Goal: Find specific page/section: Find specific page/section

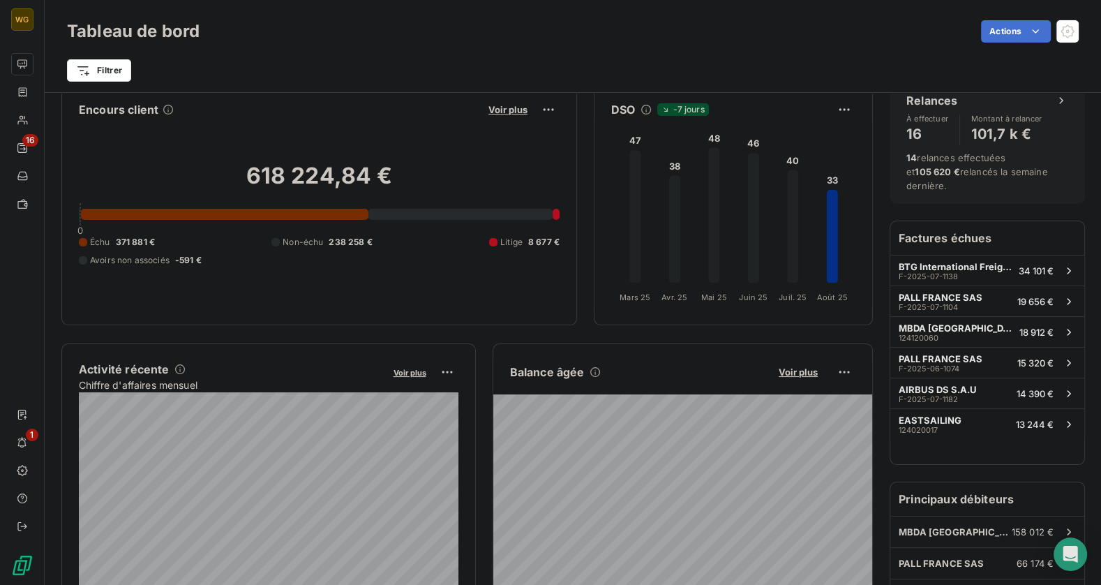
scroll to position [30, 0]
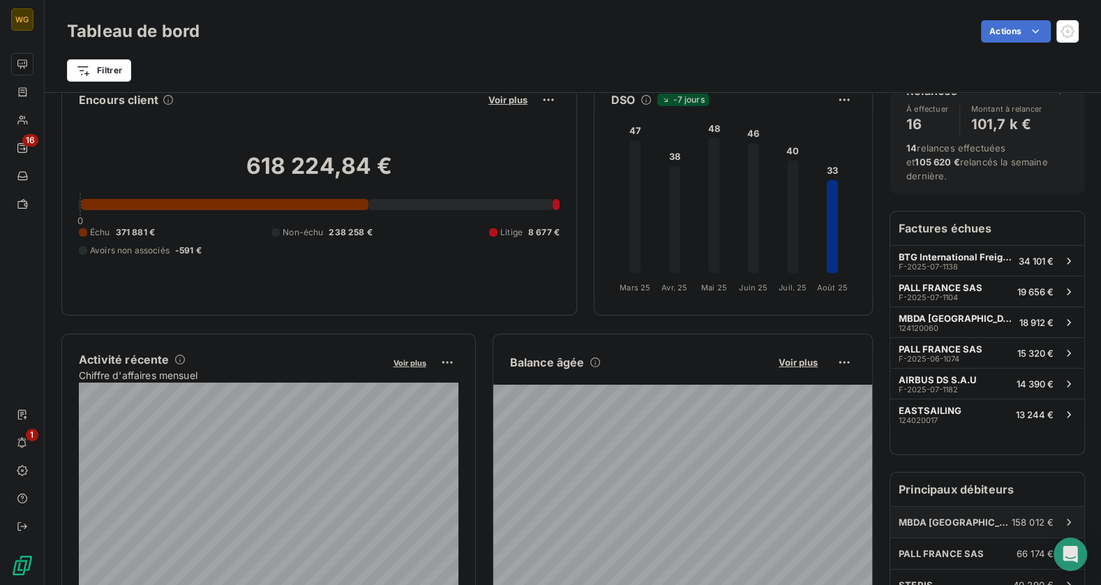
click at [935, 516] on span "MBDA [GEOGRAPHIC_DATA]" at bounding box center [954, 521] width 113 height 11
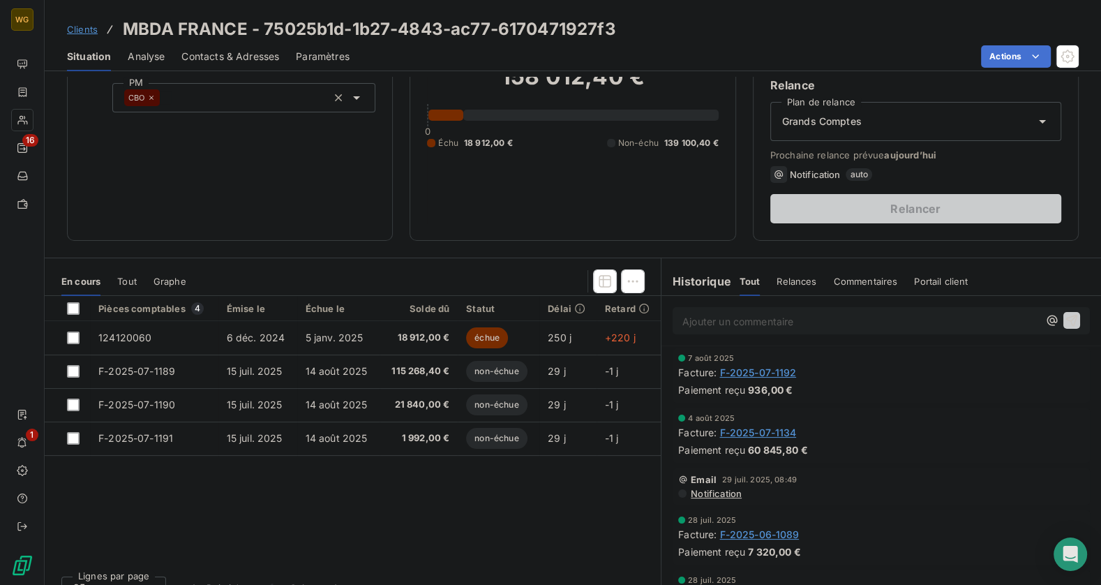
scroll to position [151, 0]
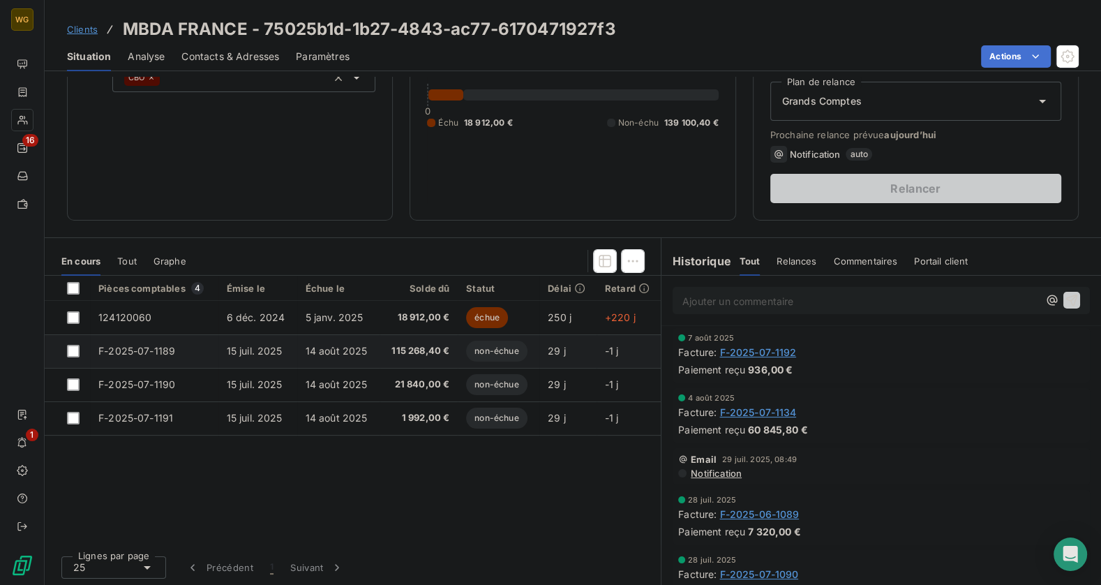
click at [410, 352] on span "115 268,40 €" at bounding box center [418, 351] width 61 height 14
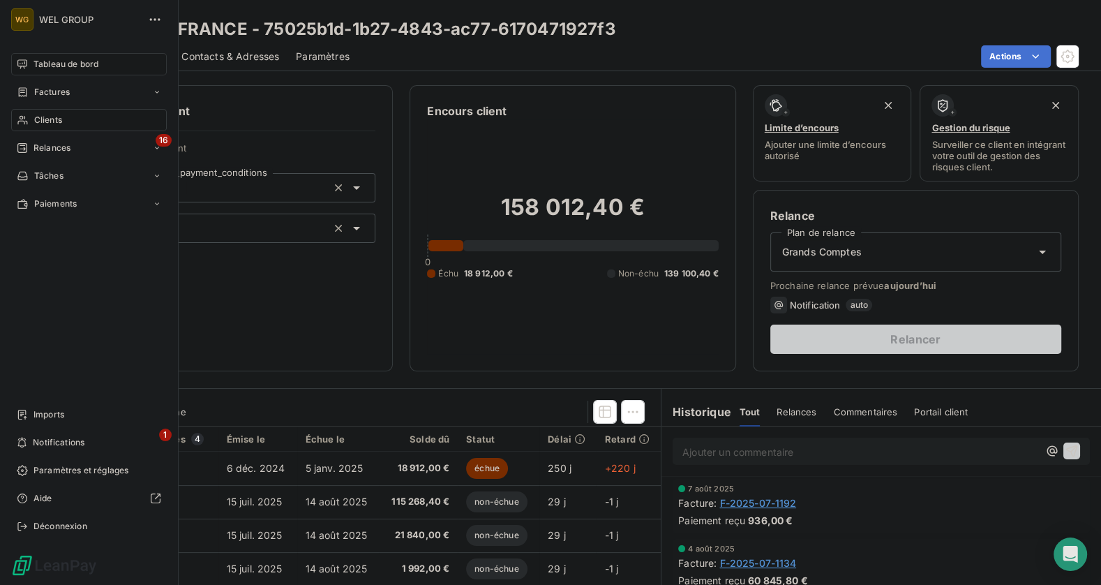
click at [47, 59] on span "Tableau de bord" at bounding box center [65, 64] width 65 height 13
